Goal: Information Seeking & Learning: Check status

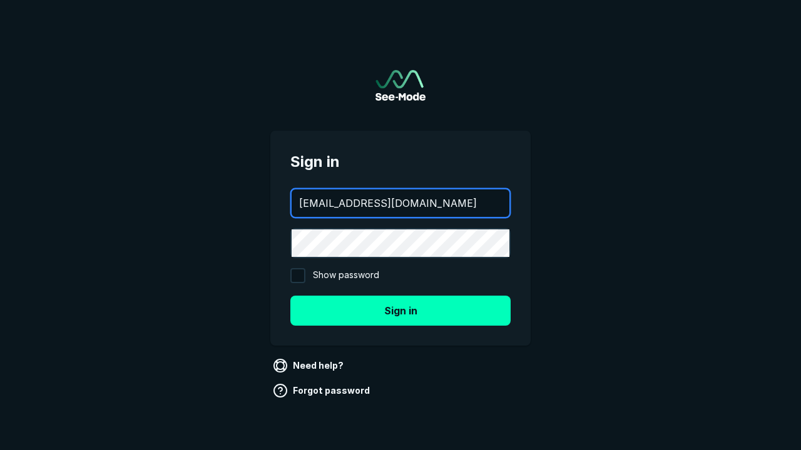
type input "[EMAIL_ADDRESS][DOMAIN_NAME]"
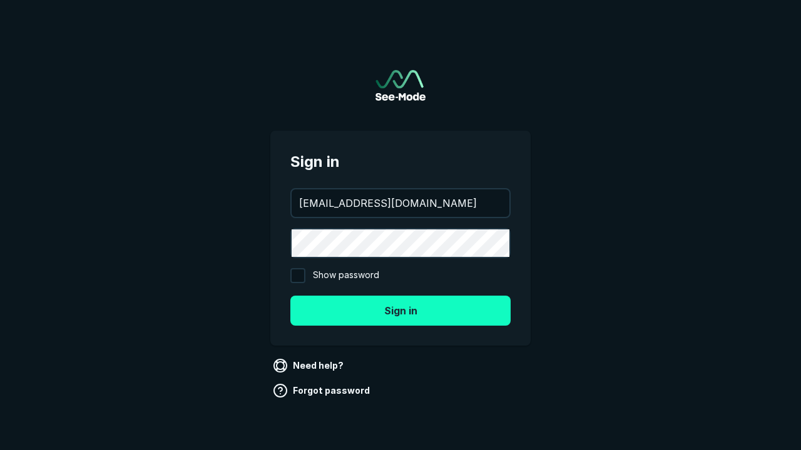
click at [400, 310] on button "Sign in" at bounding box center [400, 311] width 220 height 30
